Goal: Find specific fact: Find specific fact

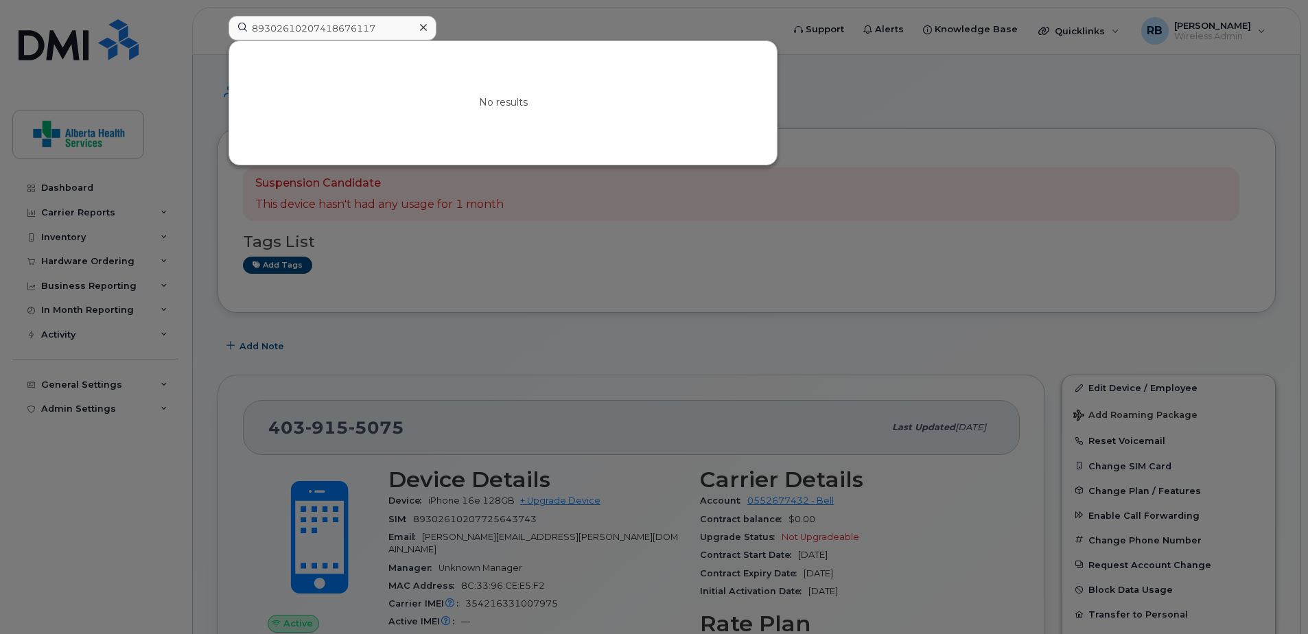
click at [345, 27] on input "89302610207418676117" at bounding box center [333, 28] width 208 height 25
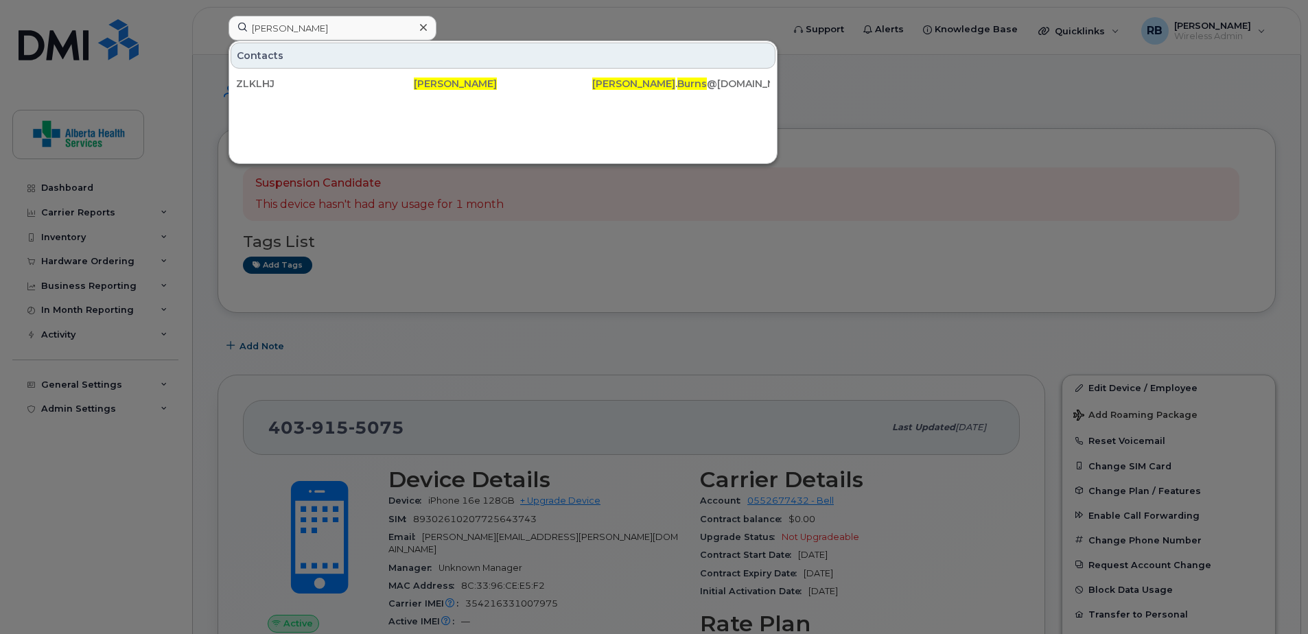
click at [946, 131] on div at bounding box center [654, 317] width 1308 height 634
click at [320, 20] on input "[PERSON_NAME]" at bounding box center [333, 28] width 208 height 25
paste input "4037045812"
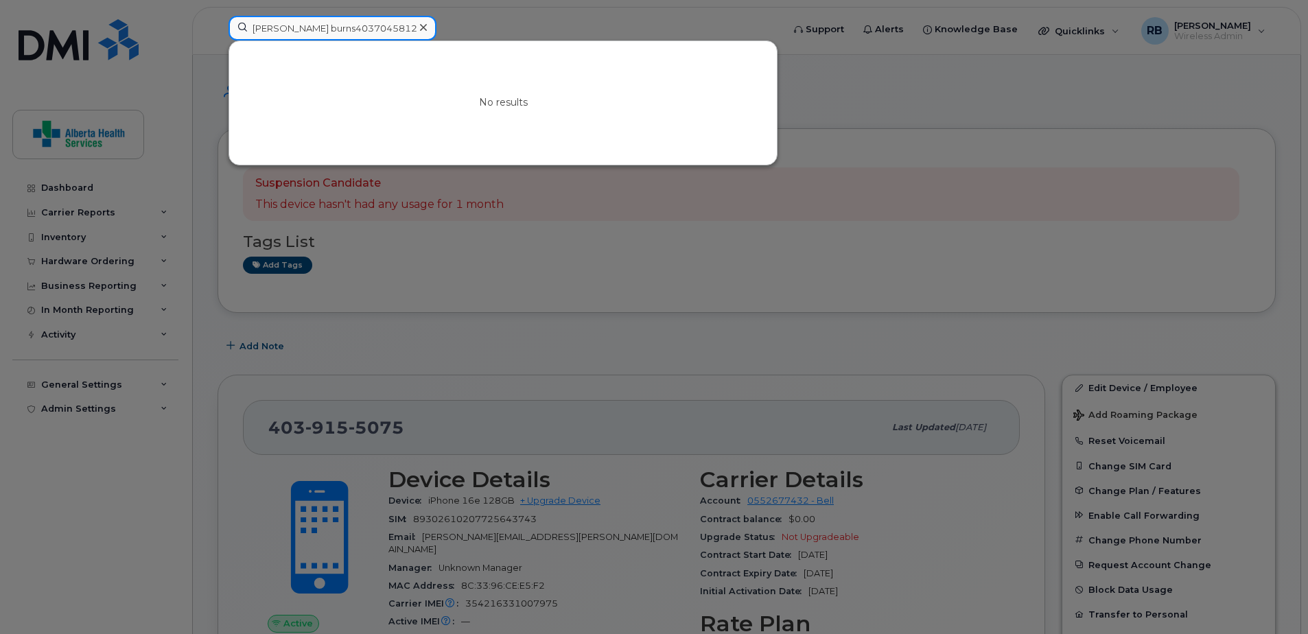
drag, startPoint x: 379, startPoint y: 31, endPoint x: 30, endPoint y: -16, distance: 352.4
paste input
type input "4037045812"
click at [421, 26] on icon at bounding box center [423, 27] width 7 height 11
